Goal: Information Seeking & Learning: Understand process/instructions

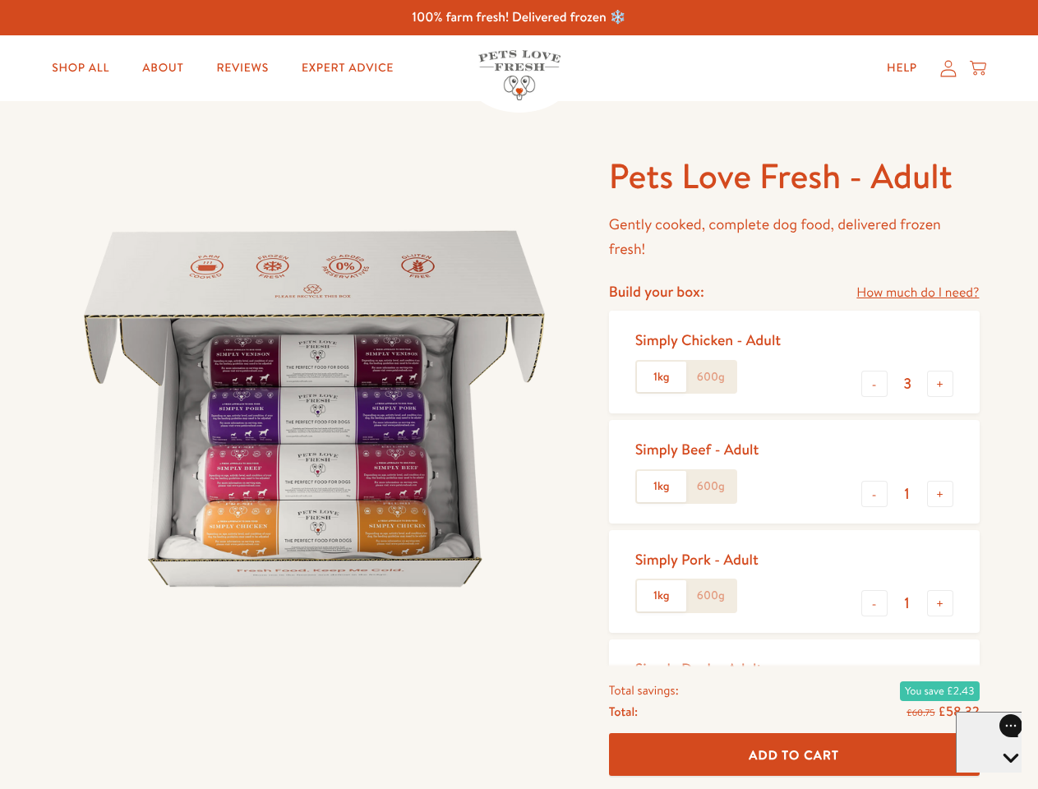
click at [519, 394] on img at bounding box center [314, 409] width 510 height 510
click at [917, 293] on link "How much do I need?" at bounding box center [917, 293] width 122 height 22
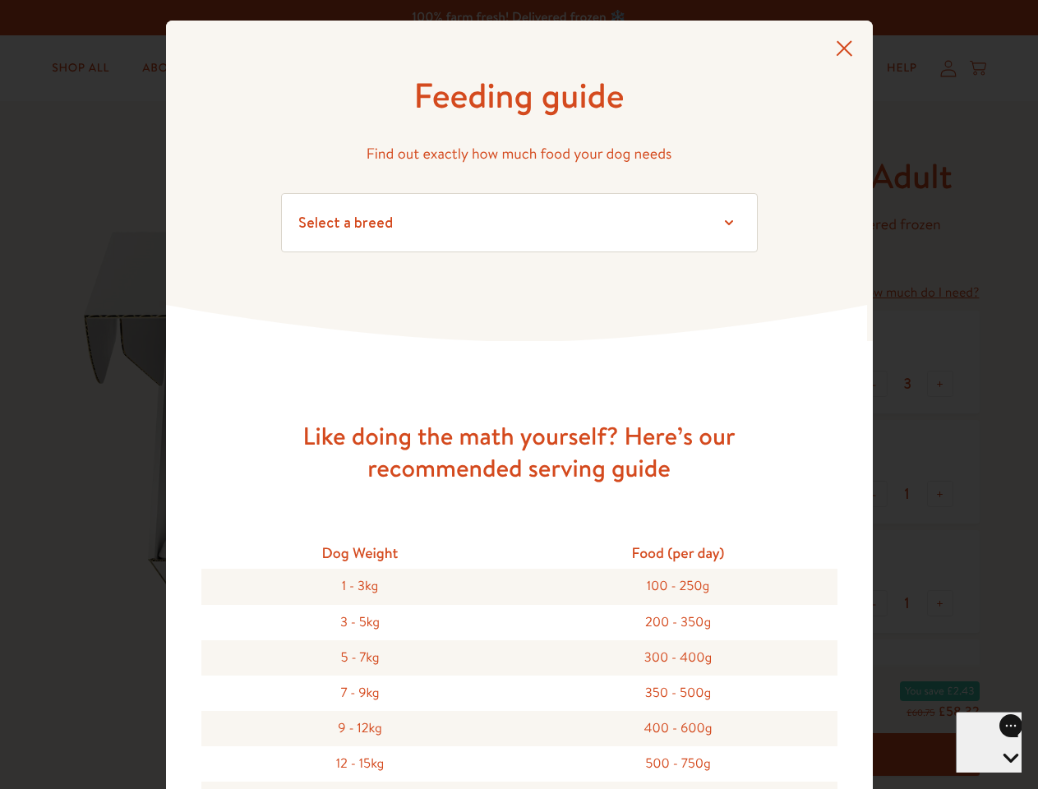
click at [874, 384] on div "Feeding guide Find out exactly how much food your dog needs Select a breed Affe…" at bounding box center [519, 394] width 1038 height 789
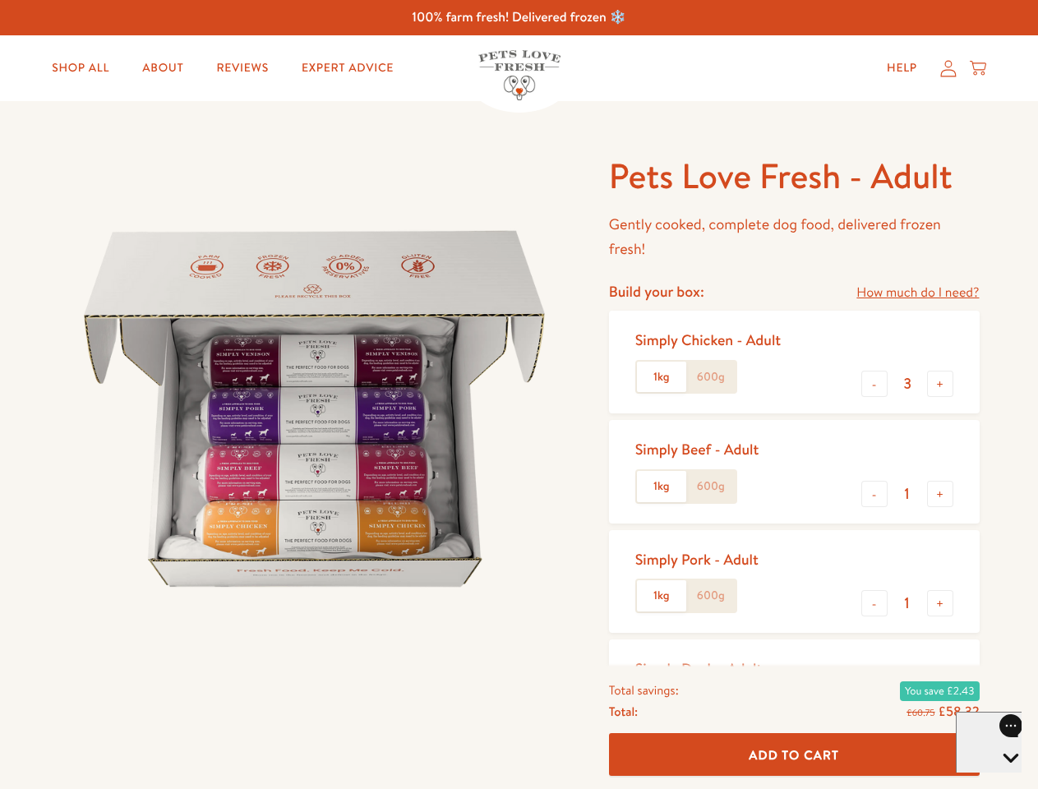
click at [940, 384] on button "+" at bounding box center [940, 384] width 26 height 26
type input "4"
click at [874, 494] on button "-" at bounding box center [874, 494] width 26 height 26
click at [940, 494] on button "+" at bounding box center [940, 494] width 26 height 26
type input "1"
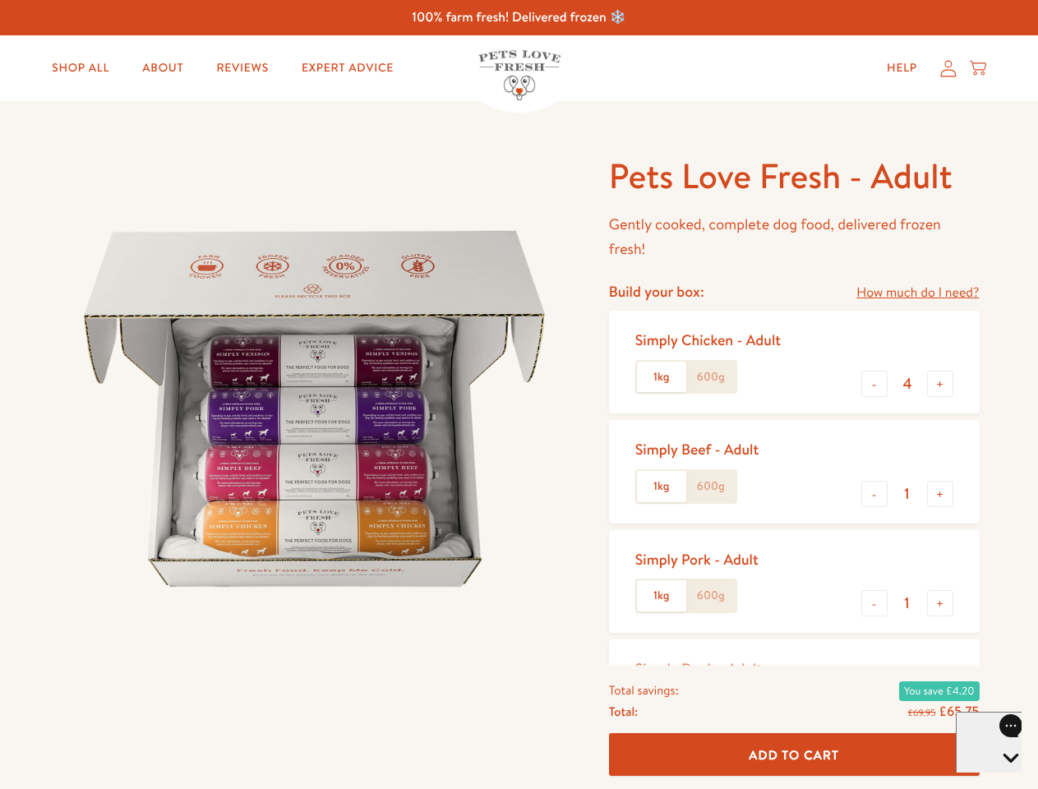
click at [874, 603] on button "-" at bounding box center [874, 603] width 26 height 26
type input "0"
